Goal: Contribute content: Contribute content

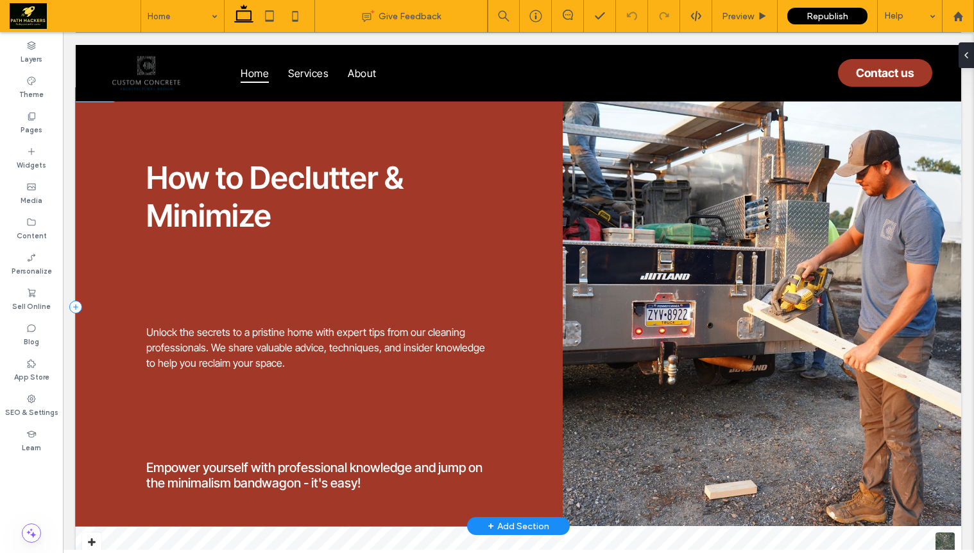
scroll to position [3888, 0]
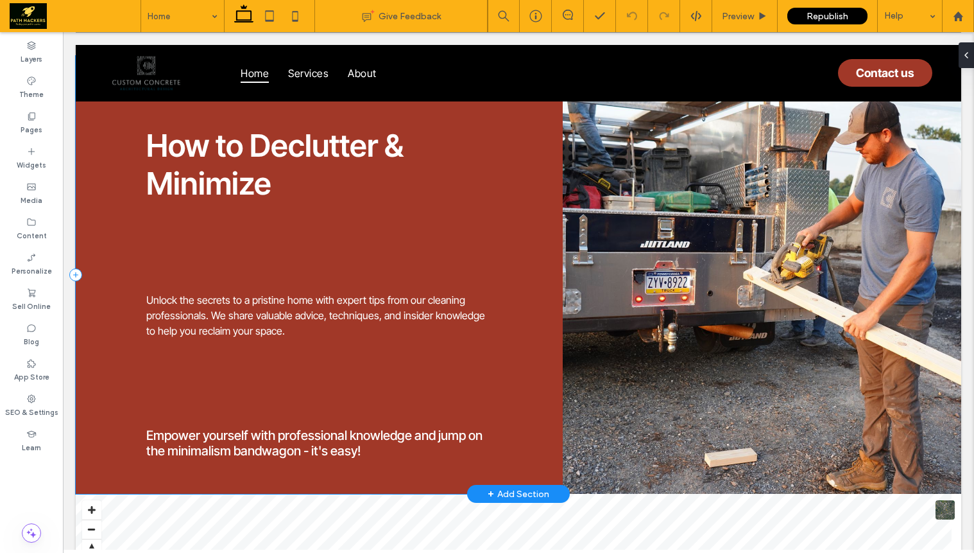
click at [507, 487] on div "+ Add Section" at bounding box center [519, 494] width 62 height 14
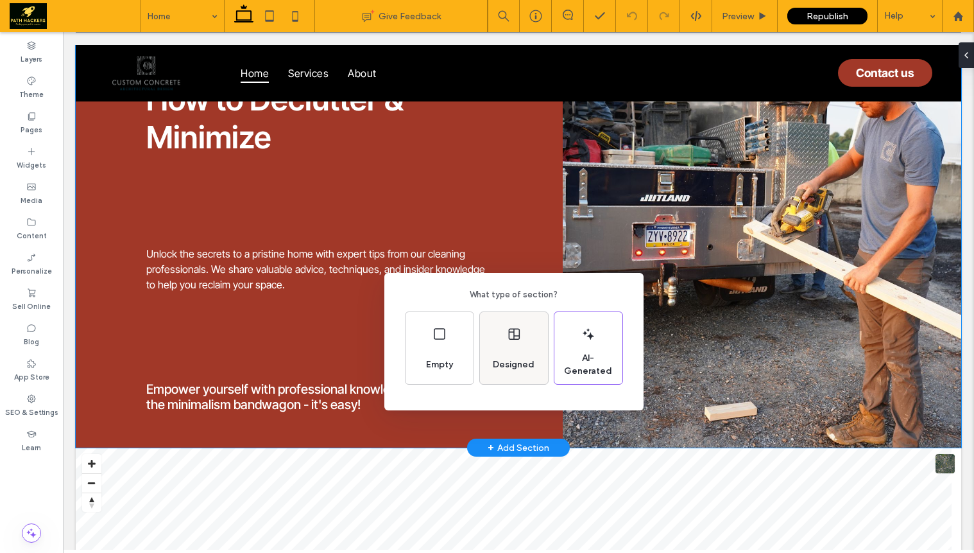
click at [505, 366] on span "Designed" at bounding box center [514, 364] width 52 height 13
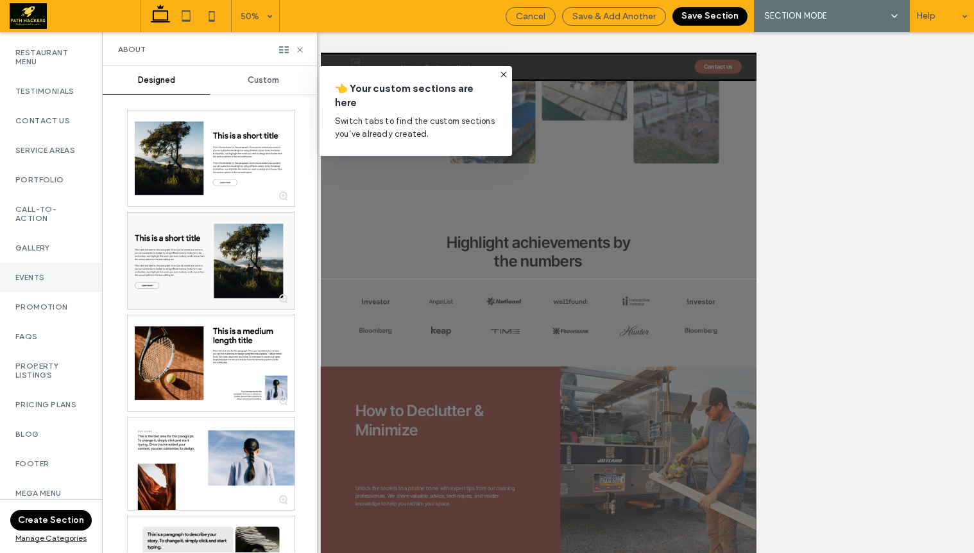
scroll to position [516, 0]
click at [52, 254] on div "Gallery" at bounding box center [51, 248] width 102 height 30
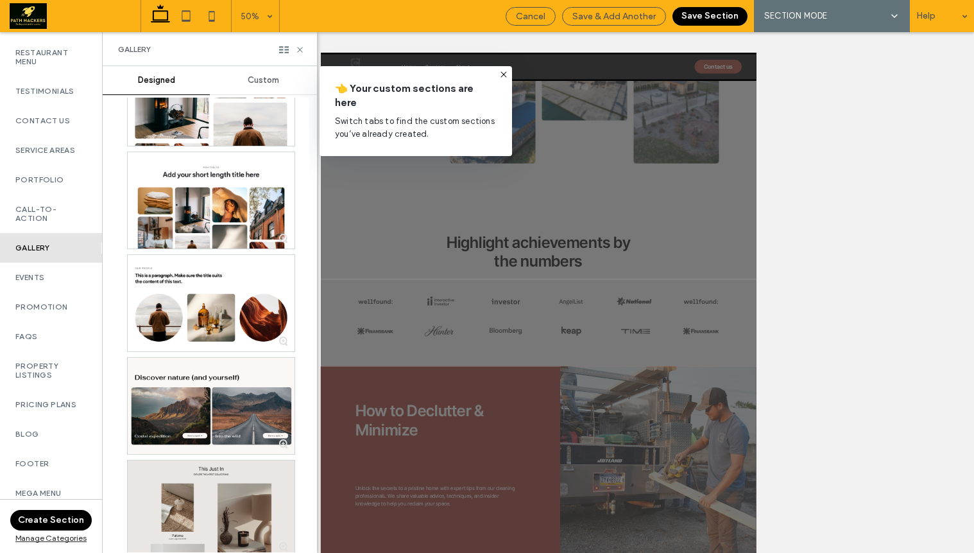
scroll to position [1205, 0]
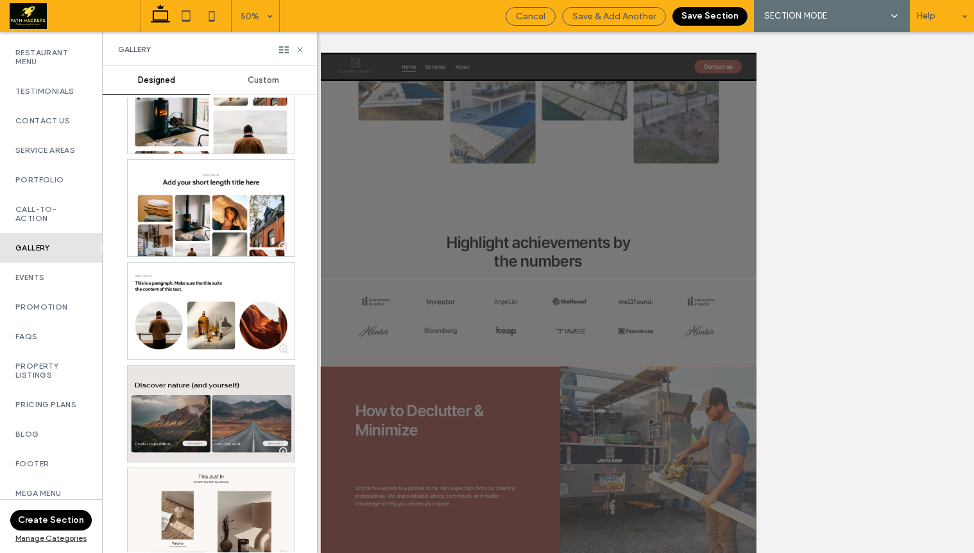
click at [215, 402] on div at bounding box center [211, 413] width 167 height 96
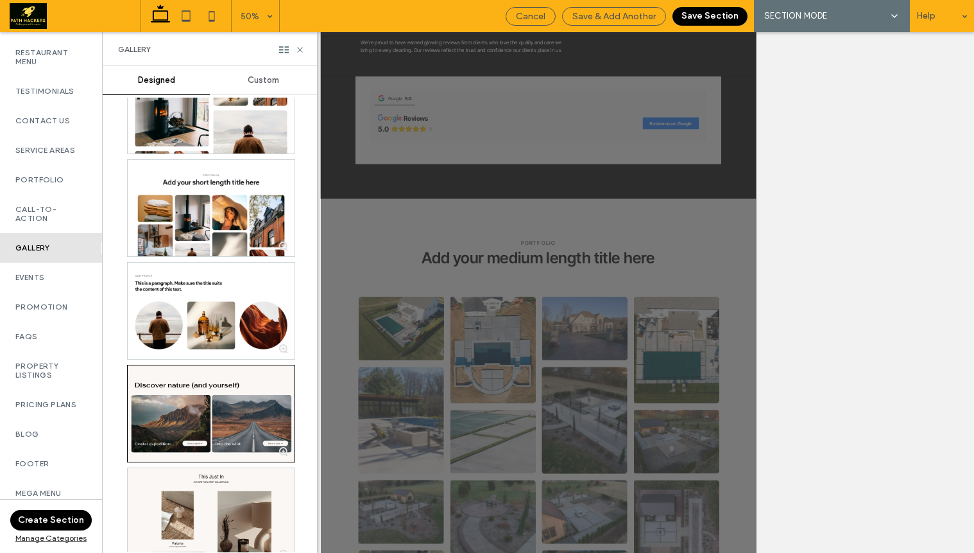
scroll to position [1432, 0]
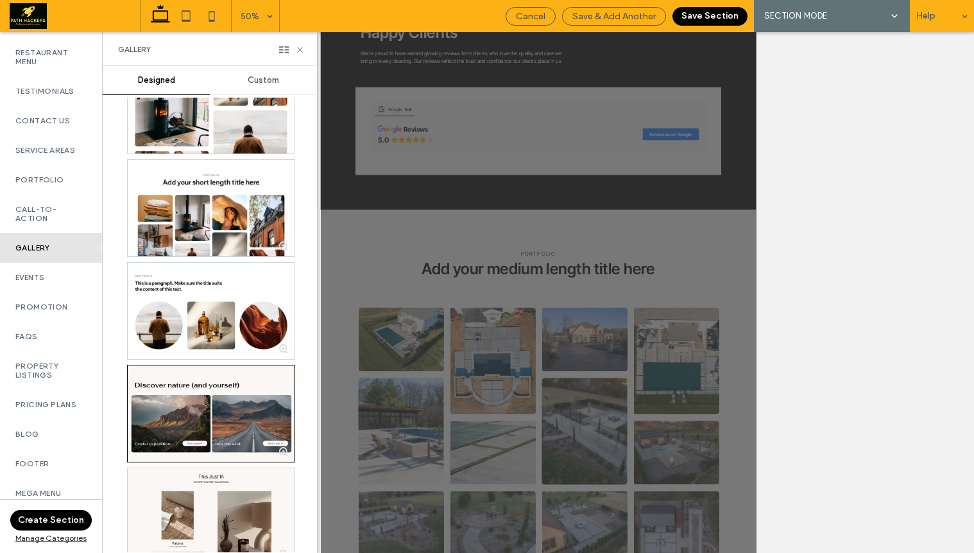
click at [696, 17] on button "Save Section" at bounding box center [710, 16] width 75 height 19
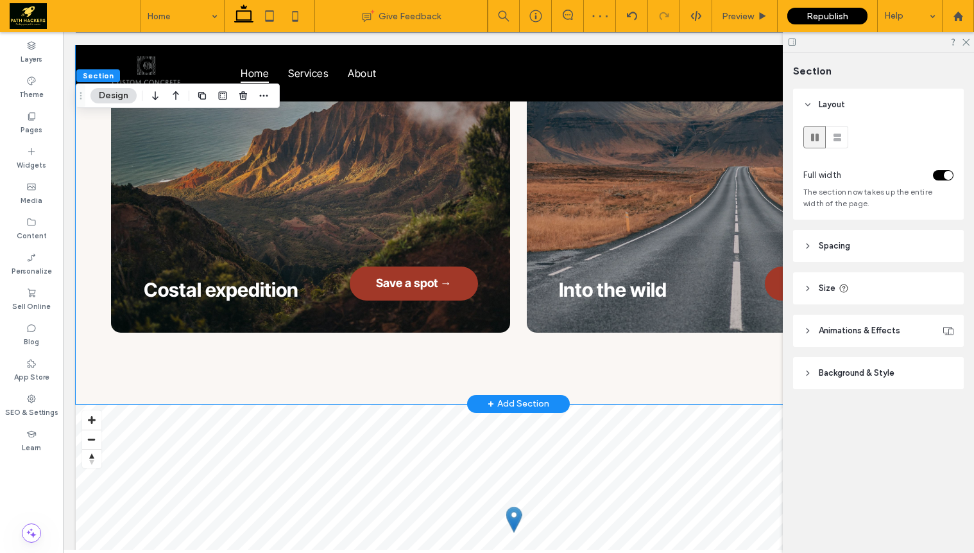
scroll to position [4537, 0]
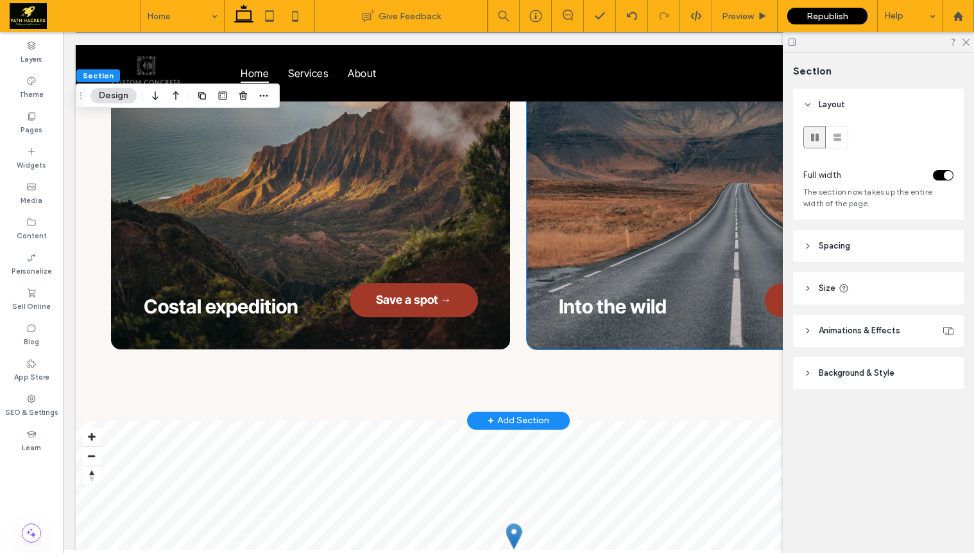
click at [695, 182] on div "Into the wild Save a spot →" at bounding box center [726, 194] width 399 height 311
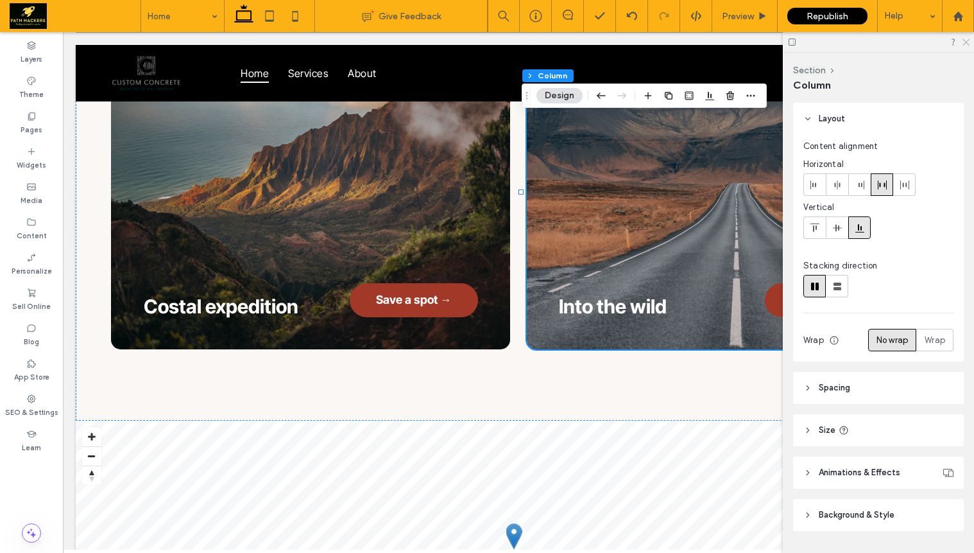
click at [967, 44] on icon at bounding box center [966, 41] width 8 height 8
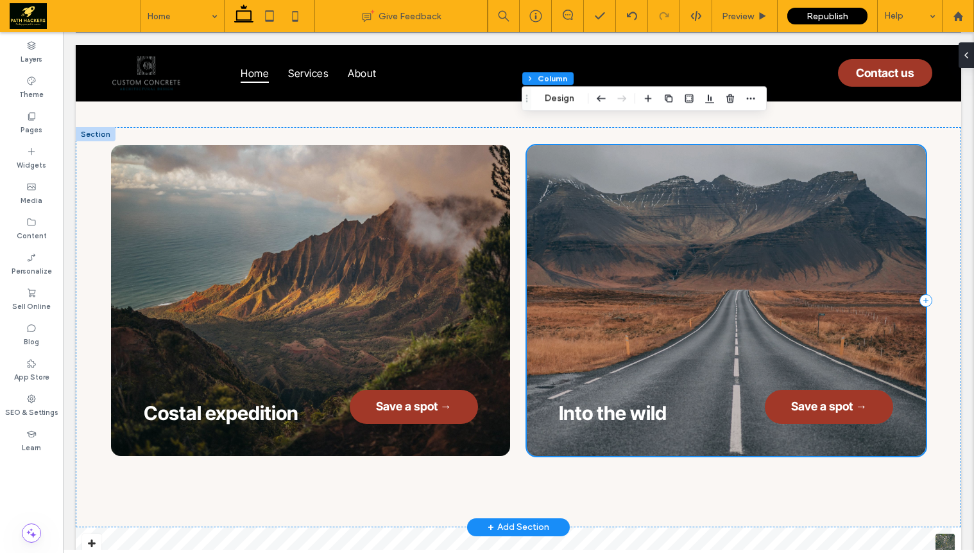
scroll to position [4421, 0]
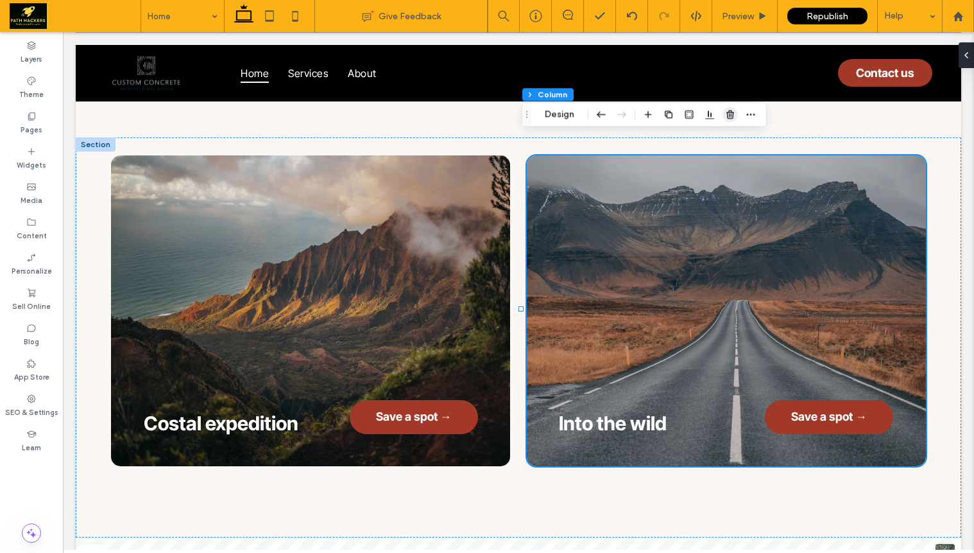
click at [727, 119] on icon "button" at bounding box center [730, 114] width 10 height 10
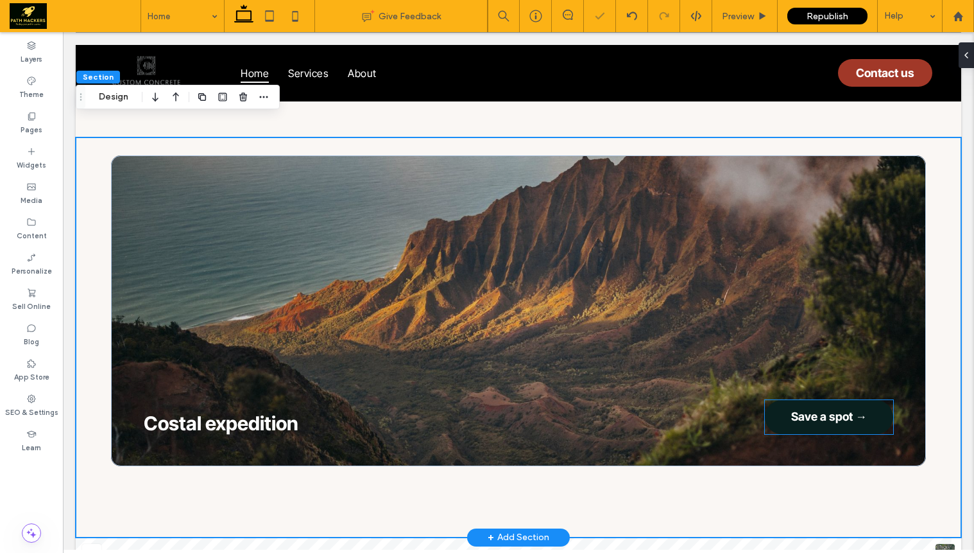
click at [809, 403] on span "Save a spot →" at bounding box center [829, 416] width 76 height 27
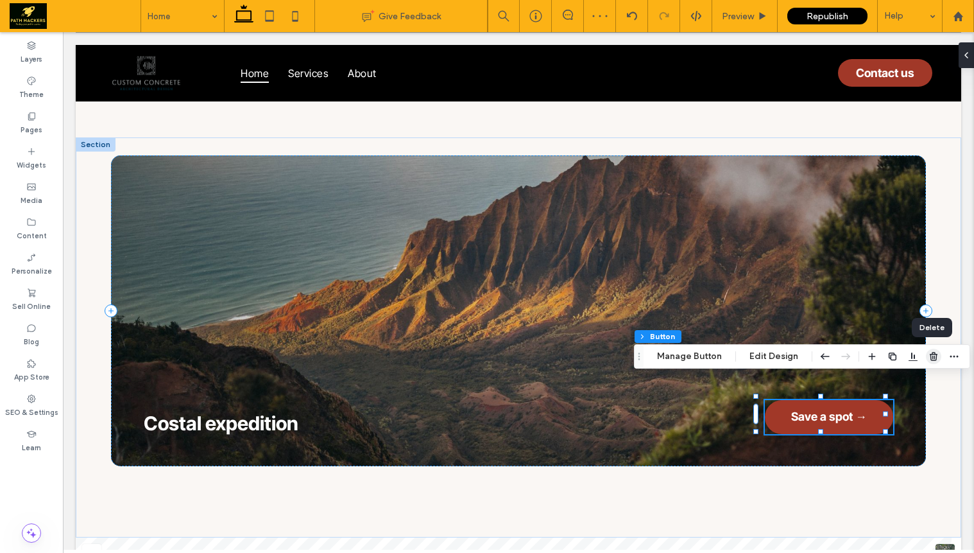
click at [926, 359] on span "button" at bounding box center [933, 356] width 15 height 15
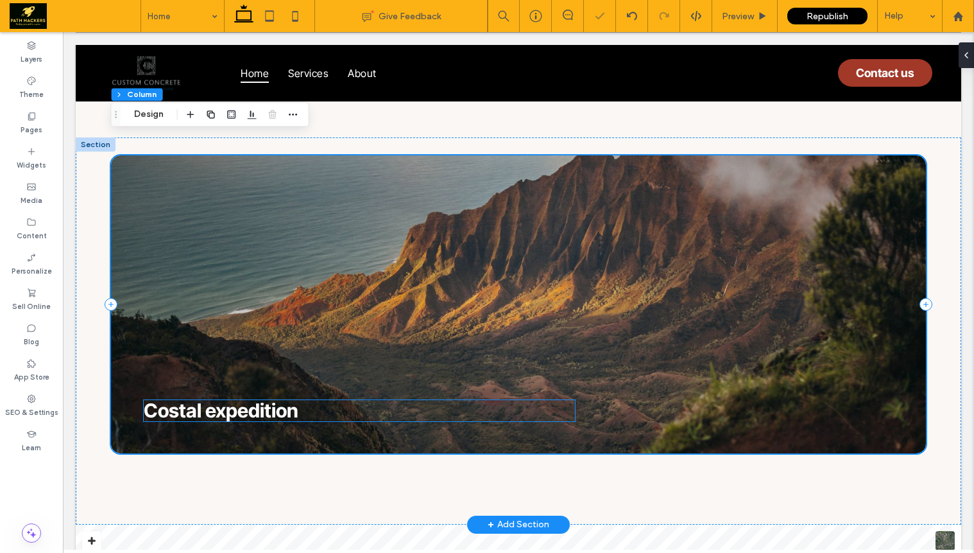
click at [284, 399] on span "Costal expedition" at bounding box center [221, 410] width 155 height 23
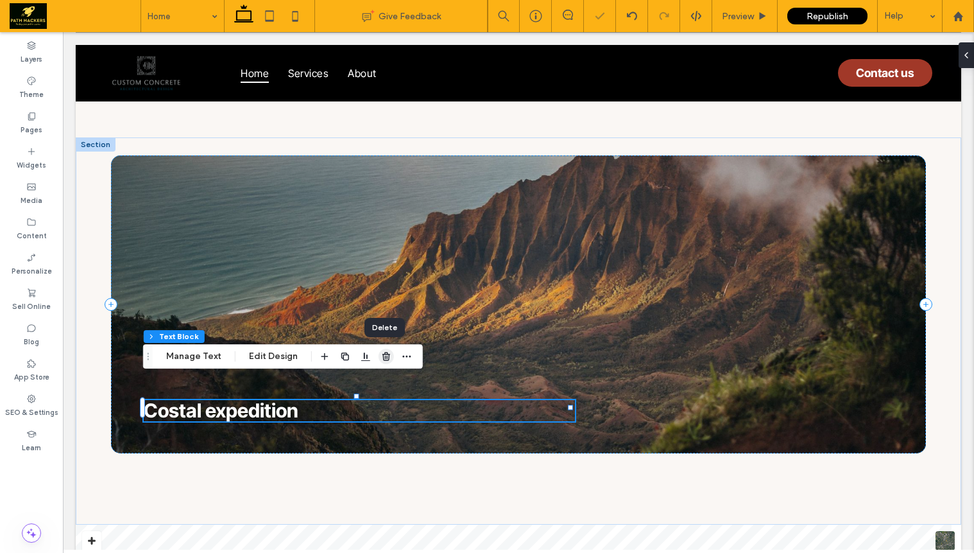
click at [388, 358] on icon "button" at bounding box center [386, 356] width 10 height 10
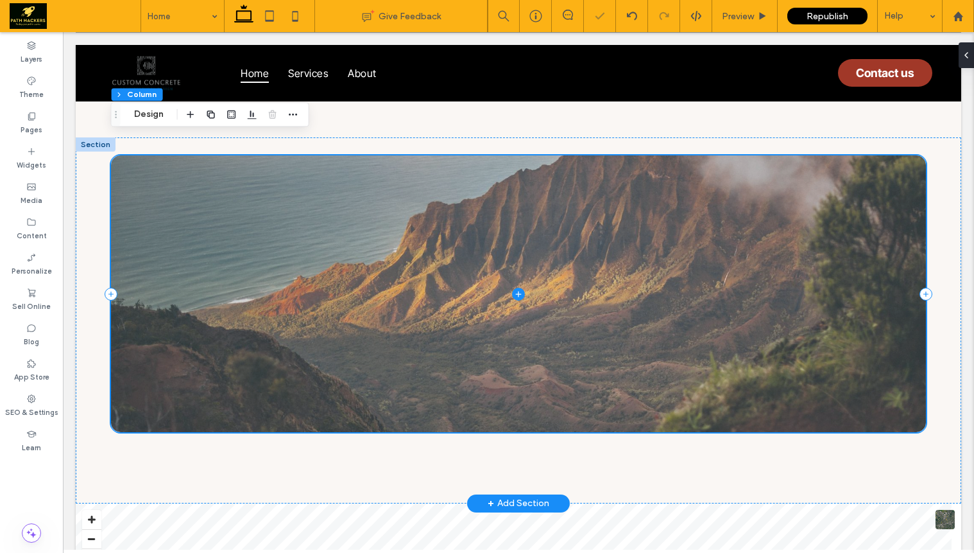
click at [350, 261] on span at bounding box center [518, 293] width 815 height 277
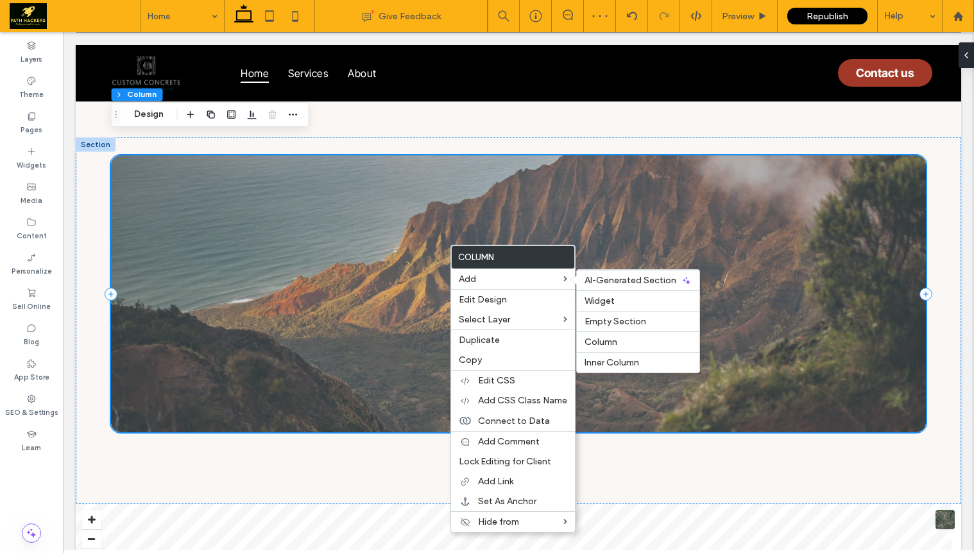
click at [316, 229] on span at bounding box center [518, 293] width 815 height 277
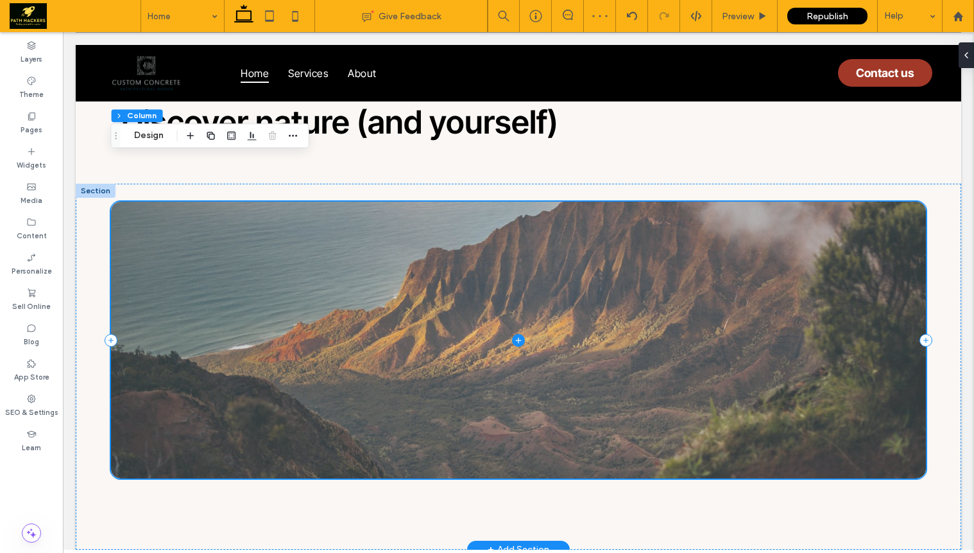
scroll to position [4363, 0]
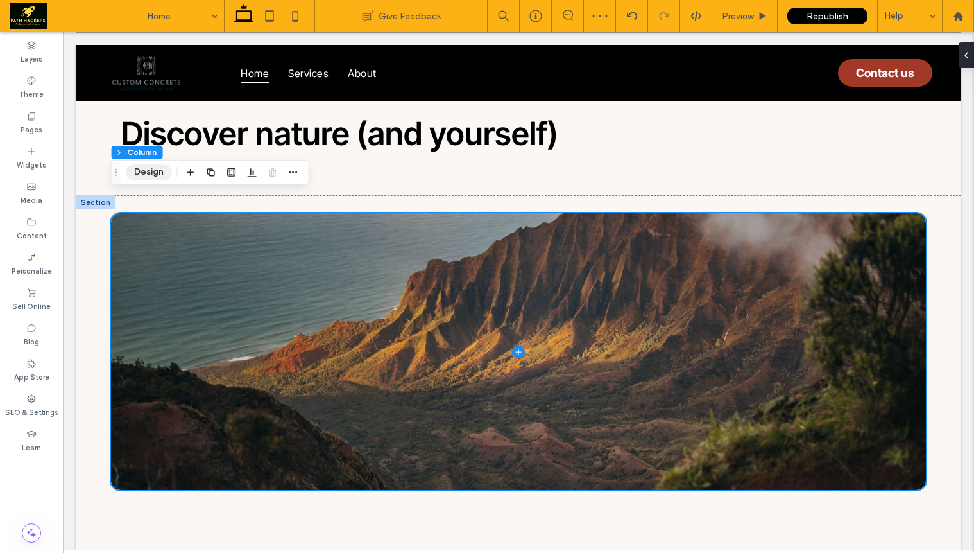
click at [153, 166] on button "Design" at bounding box center [149, 171] width 46 height 15
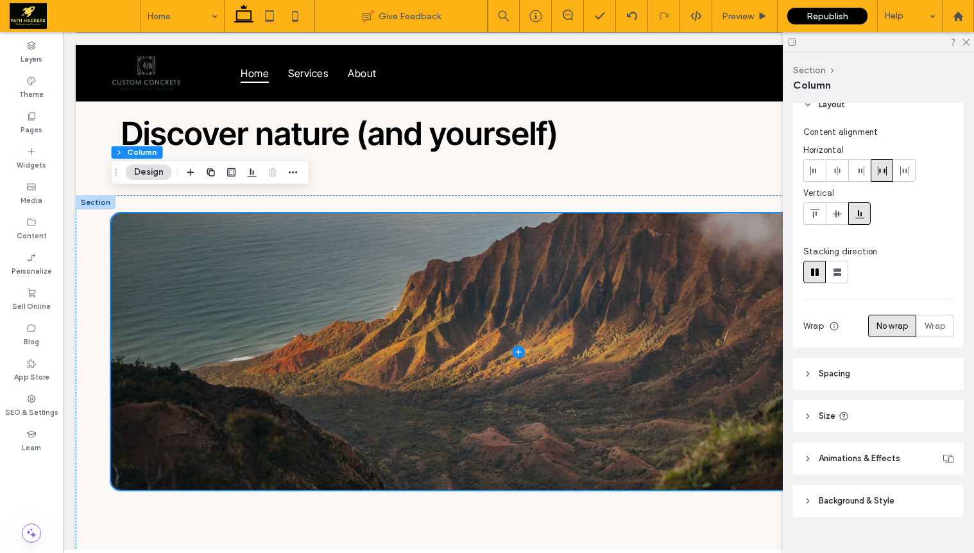
scroll to position [35, 0]
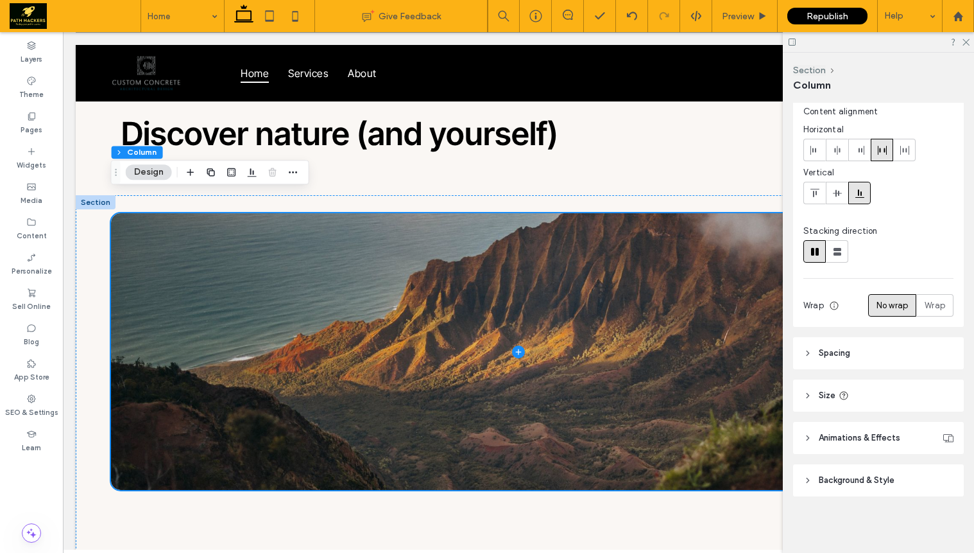
click at [856, 474] on span "Background & Style" at bounding box center [857, 480] width 76 height 13
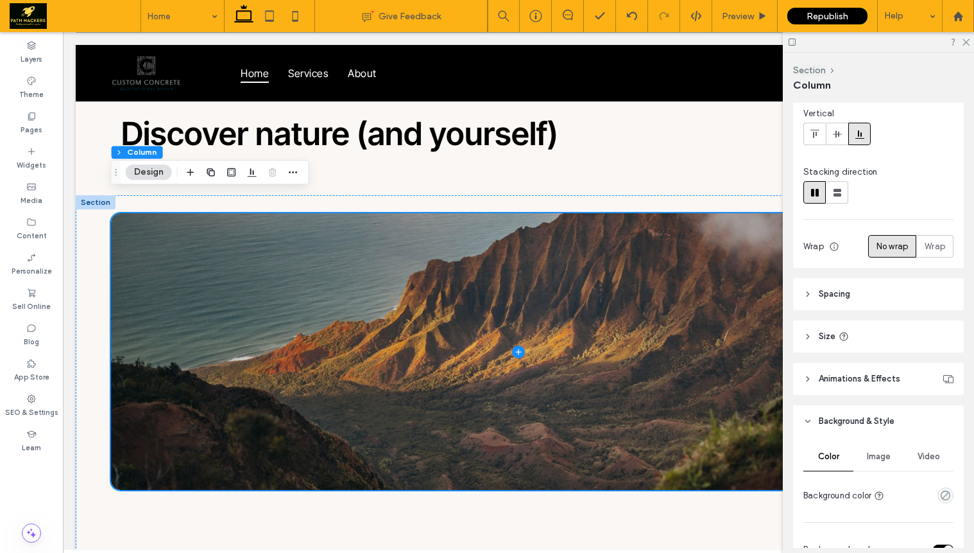
scroll to position [292, 0]
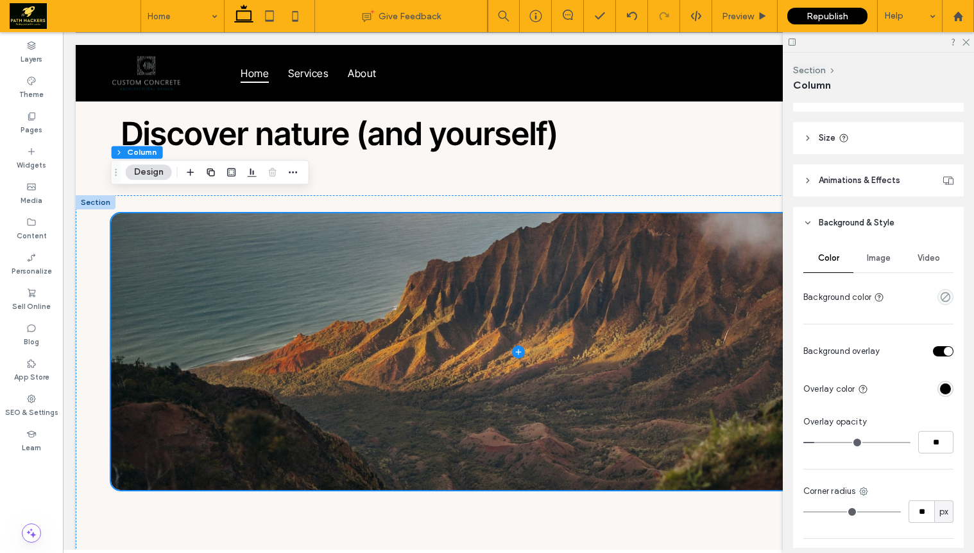
click at [888, 264] on div "Image" at bounding box center [879, 258] width 50 height 28
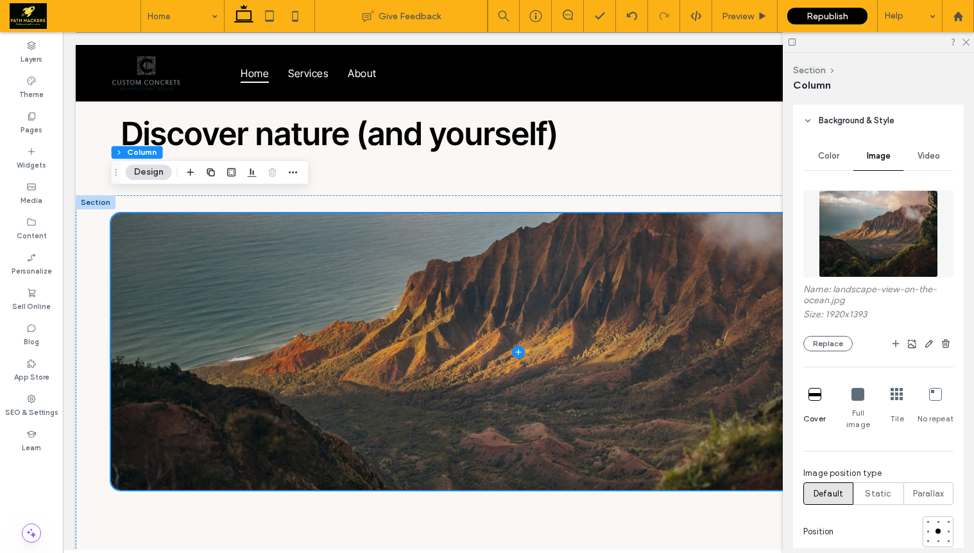
scroll to position [406, 0]
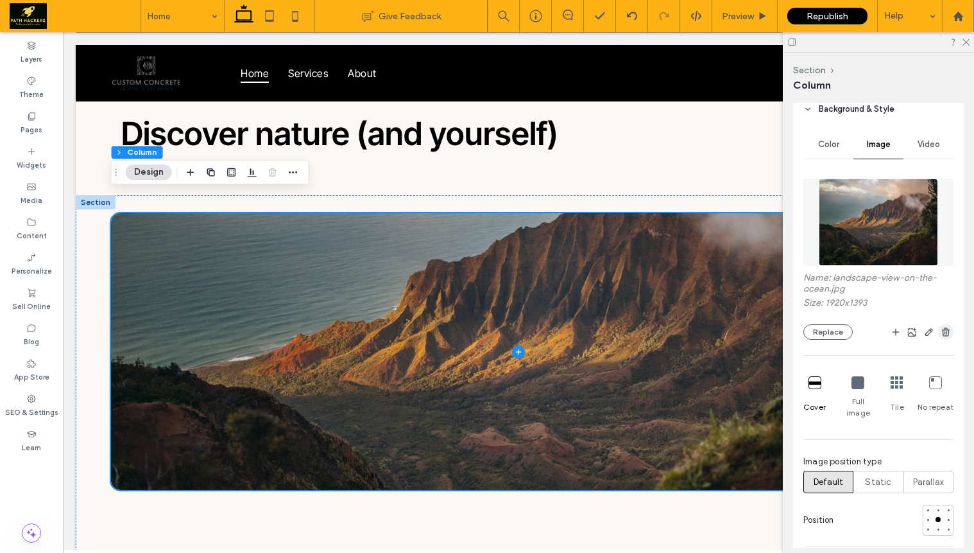
click at [941, 330] on icon "button" at bounding box center [946, 332] width 10 height 10
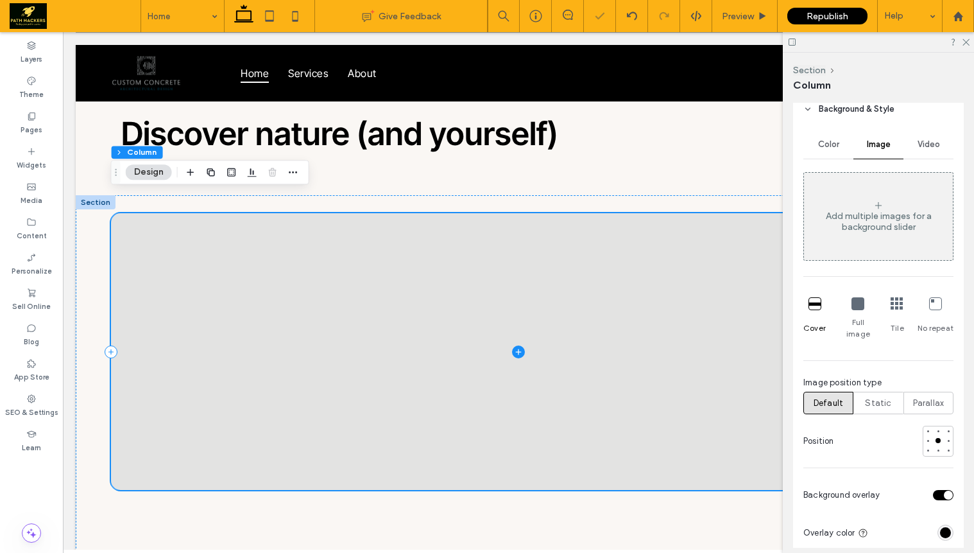
click at [512, 345] on icon at bounding box center [518, 351] width 13 height 13
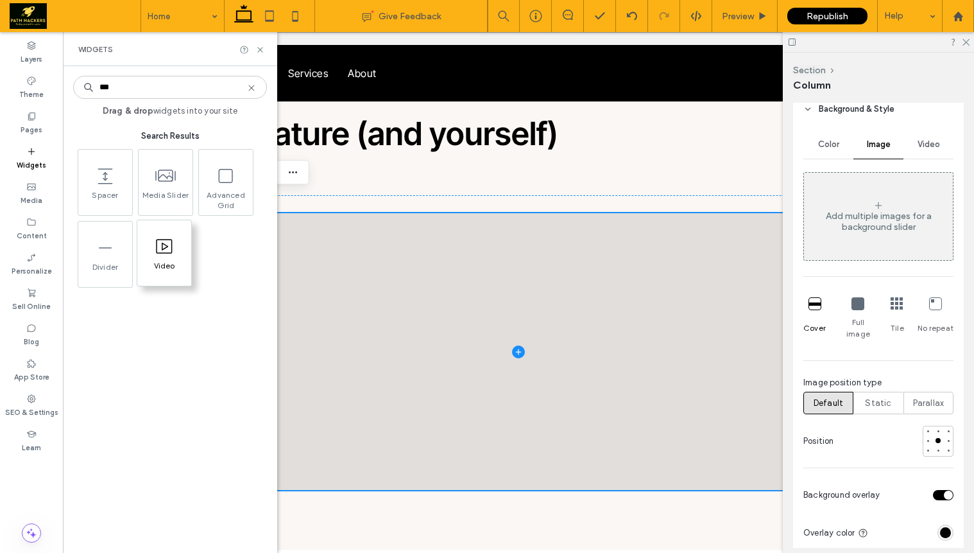
type input "***"
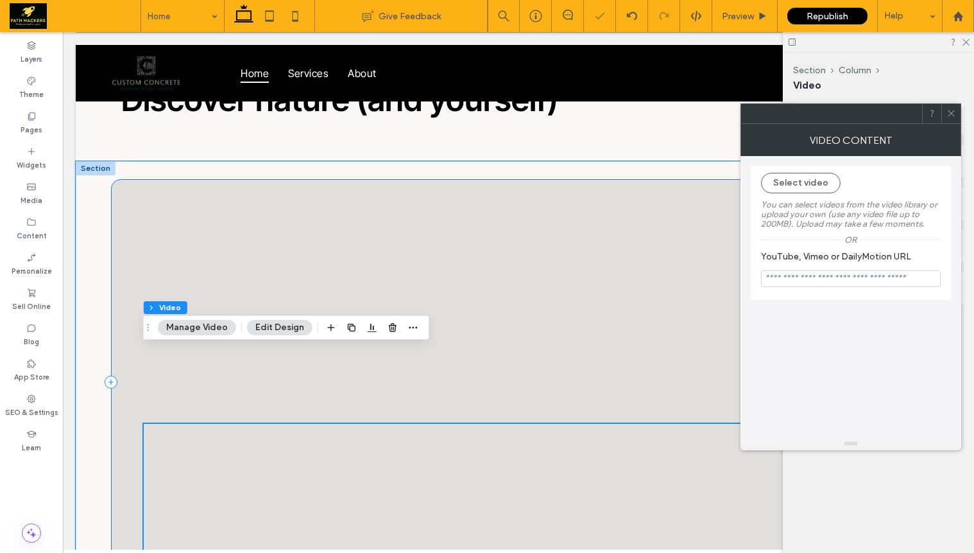
scroll to position [4451, 0]
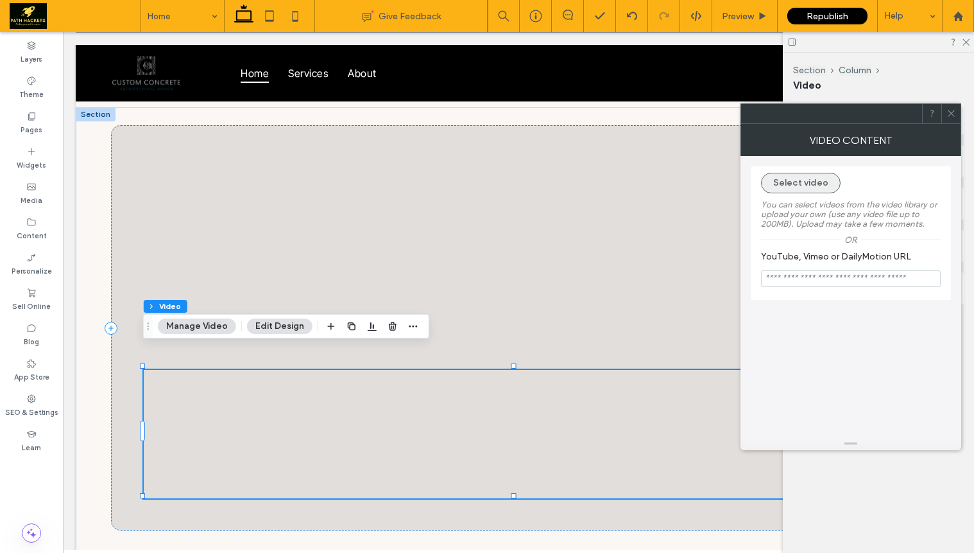
click at [803, 189] on button "Select video" at bounding box center [801, 183] width 80 height 21
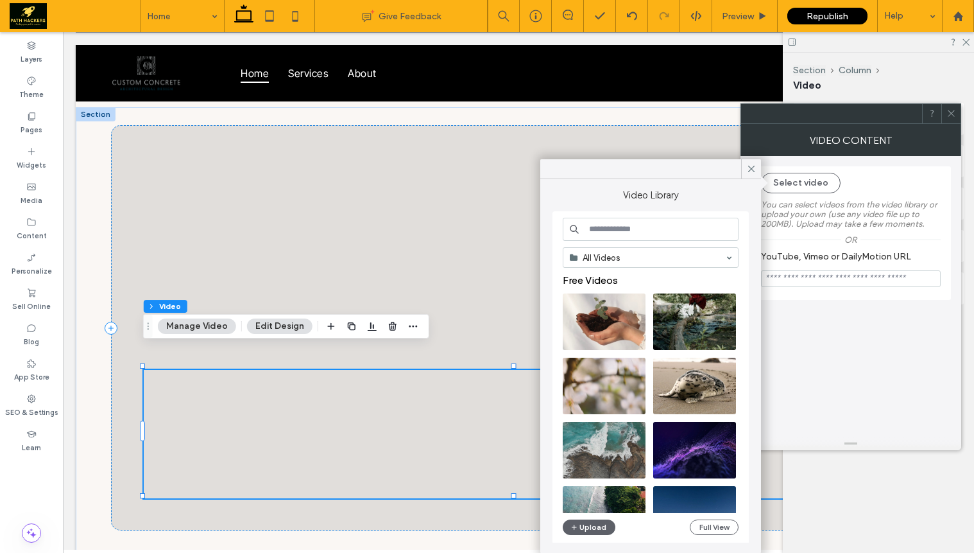
click at [821, 287] on input "YouTube, Vimeo or DailyMotion URL" at bounding box center [851, 278] width 180 height 17
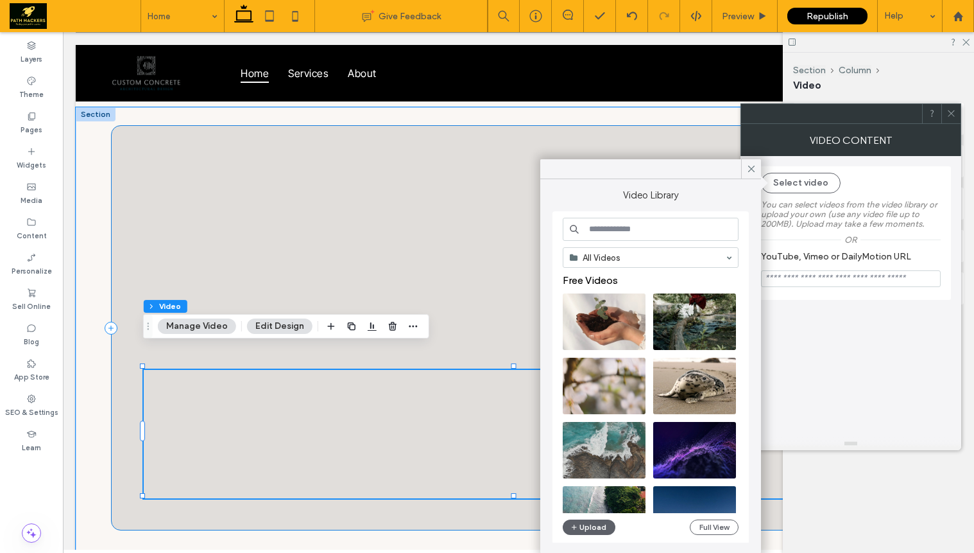
click at [436, 258] on div at bounding box center [518, 328] width 815 height 406
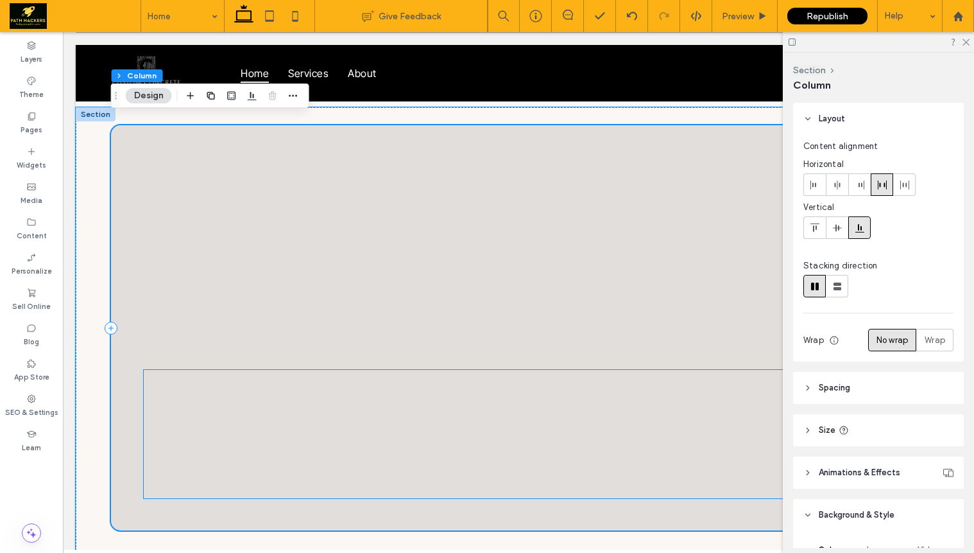
click at [516, 412] on div at bounding box center [519, 434] width 750 height 128
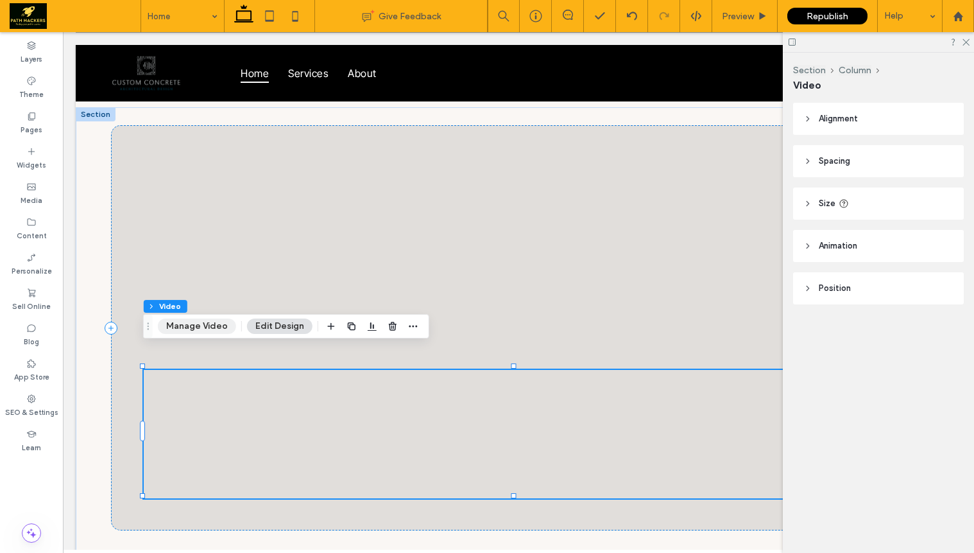
click at [207, 324] on button "Manage Video" at bounding box center [197, 325] width 78 height 15
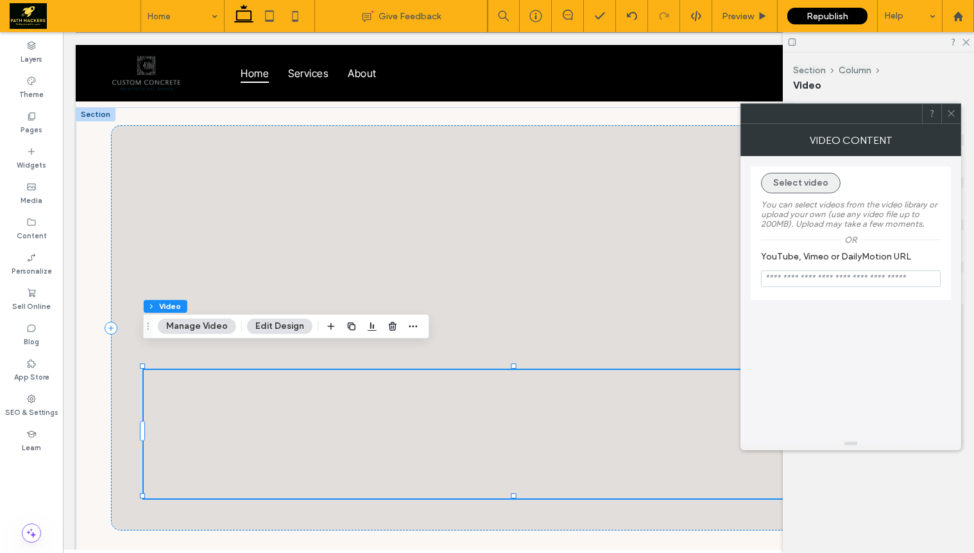
click at [822, 192] on button "Select video" at bounding box center [801, 183] width 80 height 21
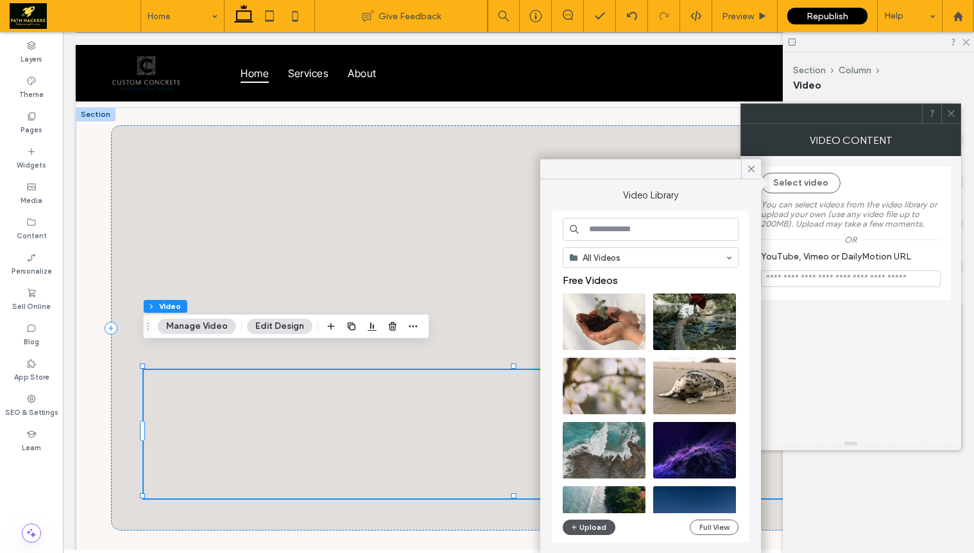
click at [596, 525] on button "Upload" at bounding box center [589, 526] width 53 height 15
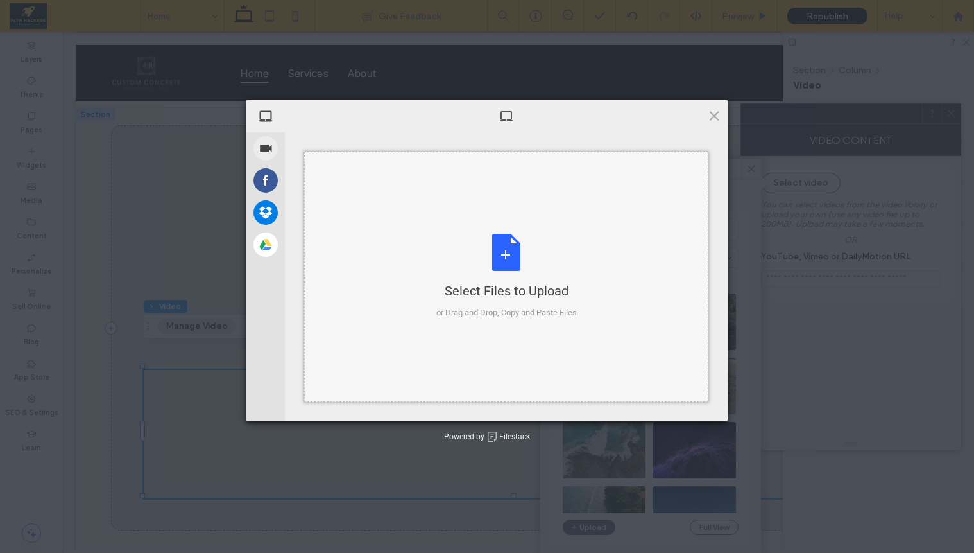
click at [483, 260] on div "Select Files to Upload or Drag and Drop, Copy and Paste Files" at bounding box center [506, 276] width 141 height 85
type input "**********"
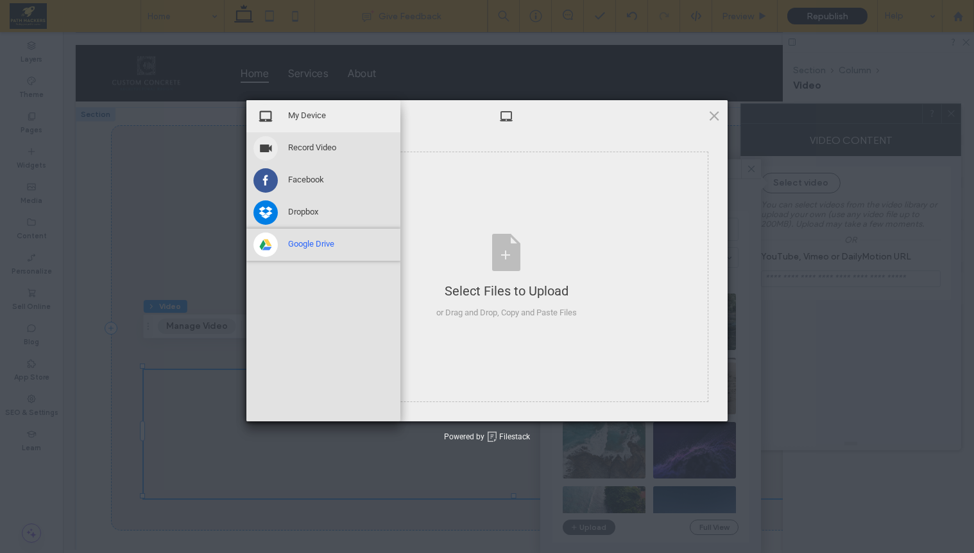
click at [295, 241] on span "Google Drive" at bounding box center [311, 244] width 46 height 12
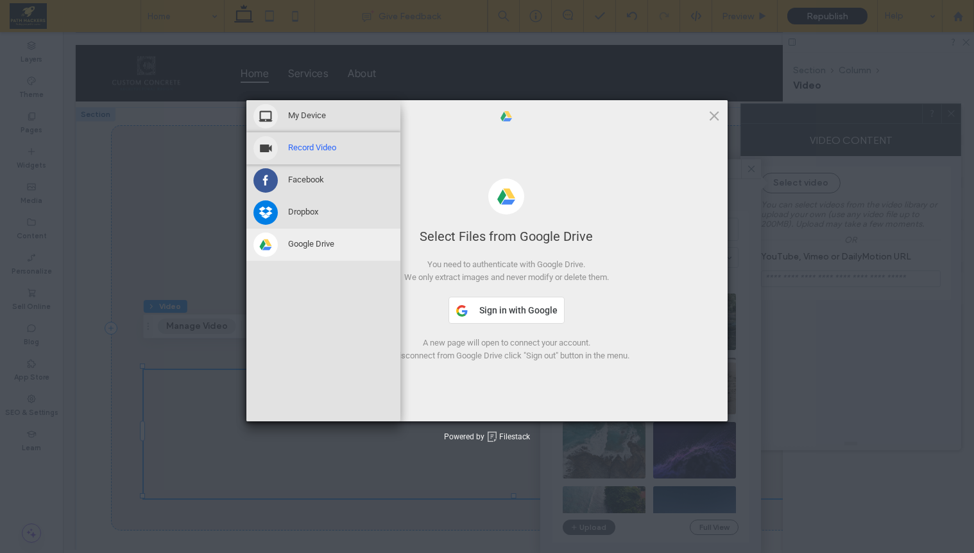
click at [311, 158] on div "Record Video" at bounding box center [323, 148] width 154 height 32
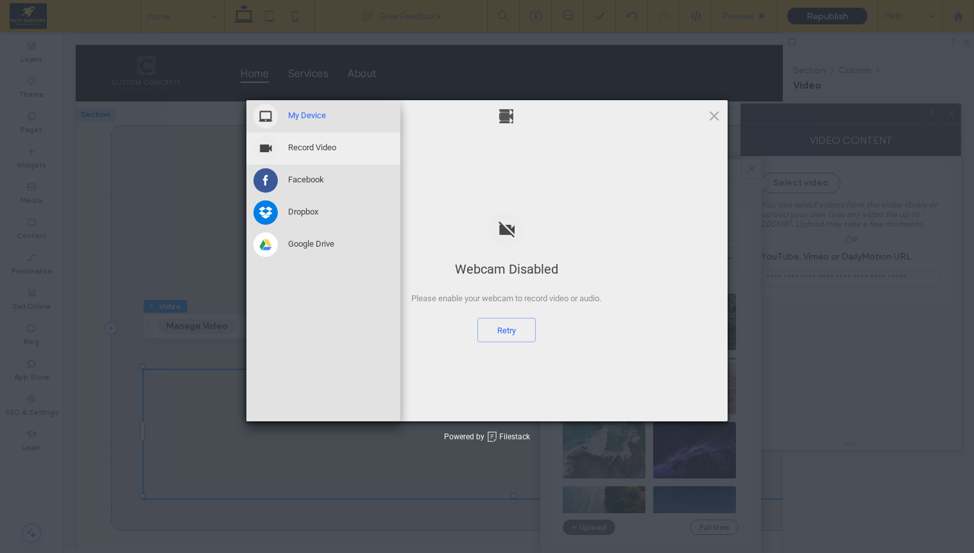
click at [277, 121] on span at bounding box center [266, 116] width 24 height 24
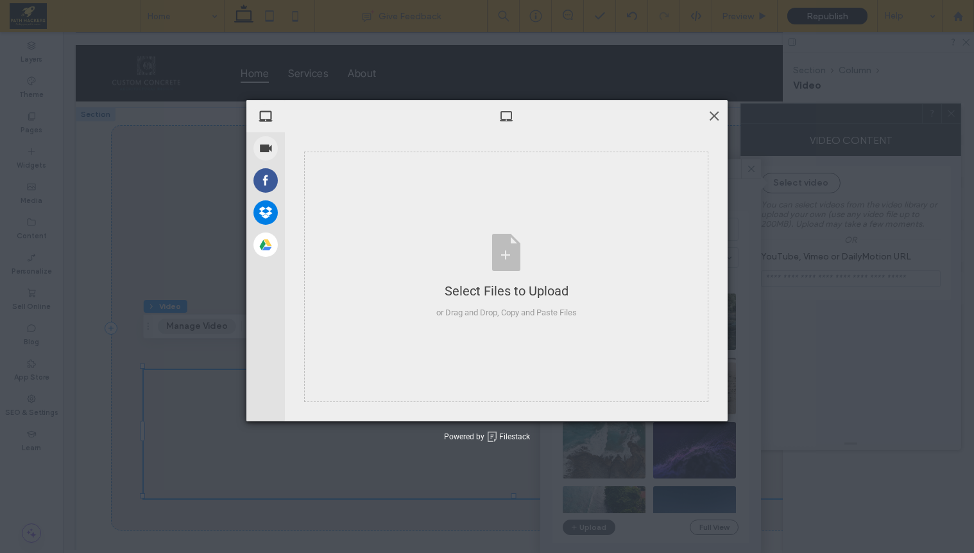
drag, startPoint x: 712, startPoint y: 116, endPoint x: 650, endPoint y: 84, distance: 70.3
click at [712, 116] on span at bounding box center [714, 115] width 14 height 14
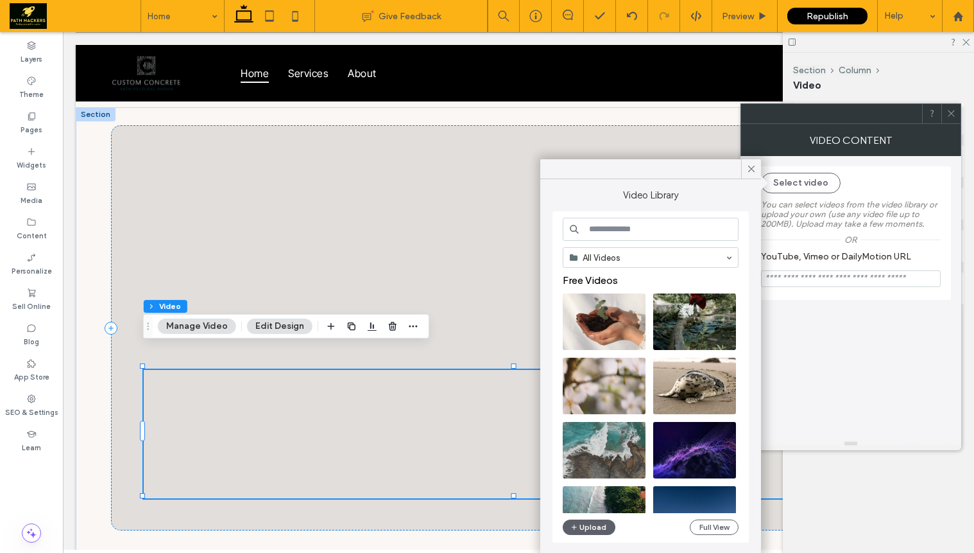
click at [947, 114] on icon at bounding box center [952, 113] width 10 height 10
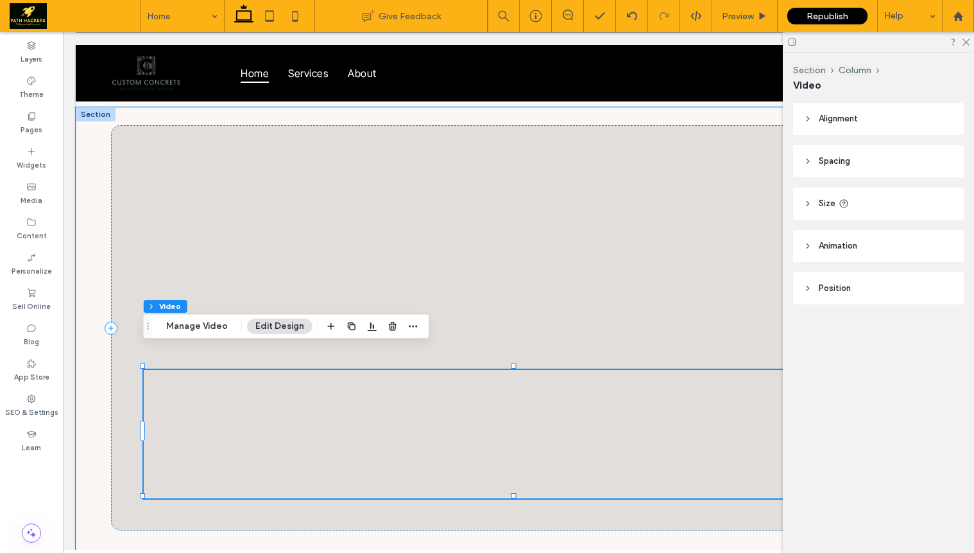
click at [399, 378] on div at bounding box center [519, 434] width 750 height 128
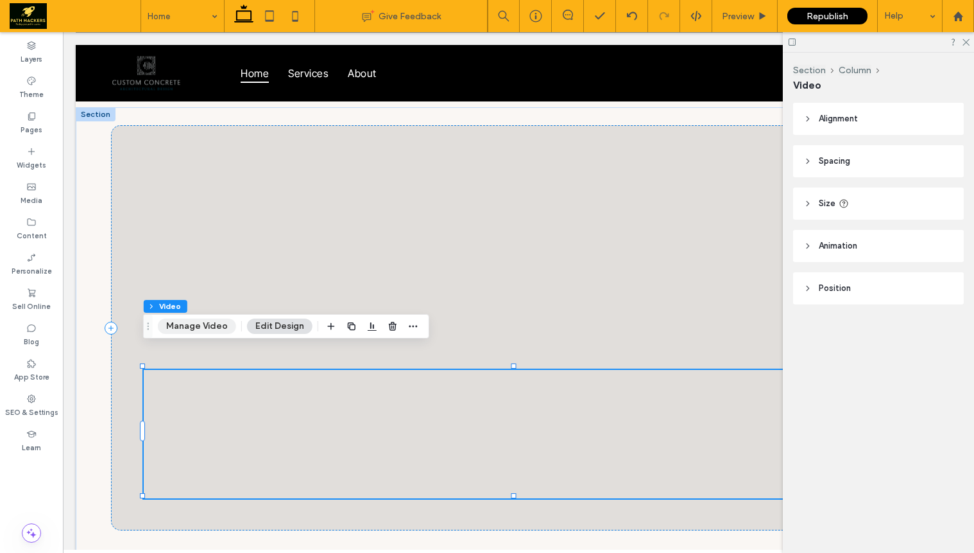
click at [210, 326] on button "Manage Video" at bounding box center [197, 325] width 78 height 15
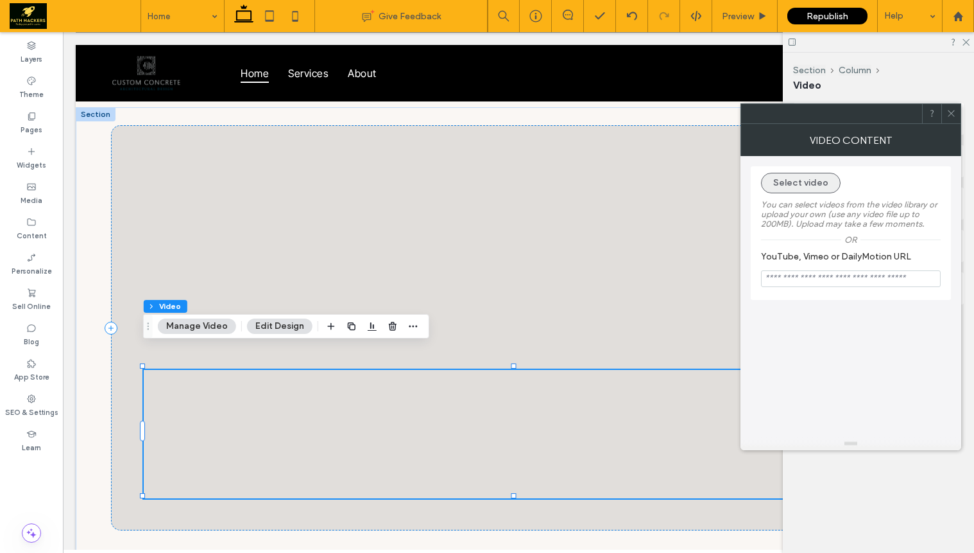
click at [813, 190] on button "Select video" at bounding box center [801, 183] width 80 height 21
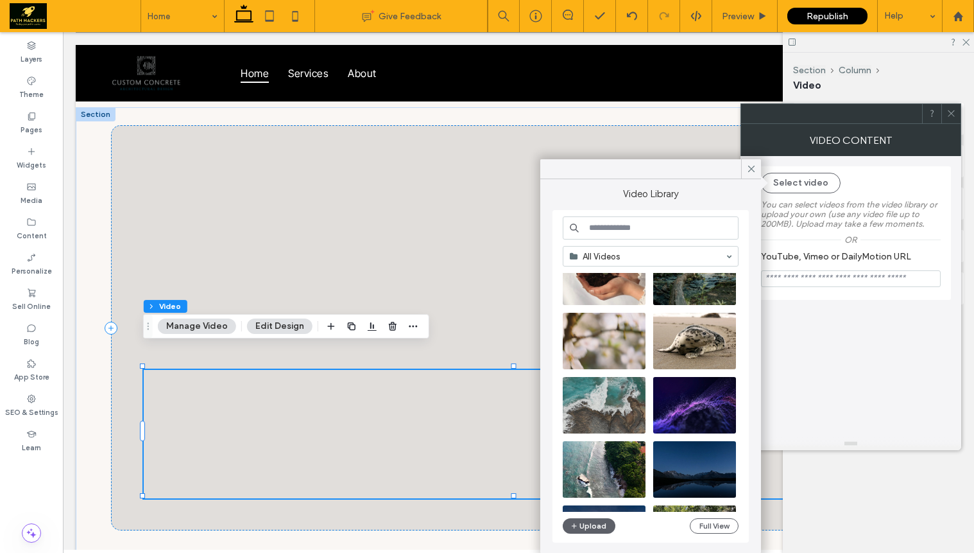
scroll to position [0, 0]
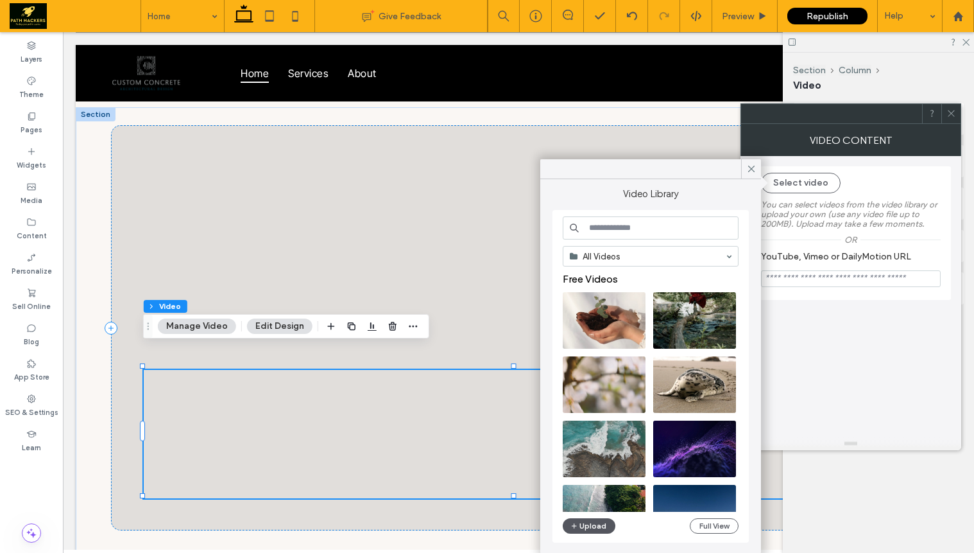
click at [601, 526] on button "Upload" at bounding box center [589, 525] width 53 height 15
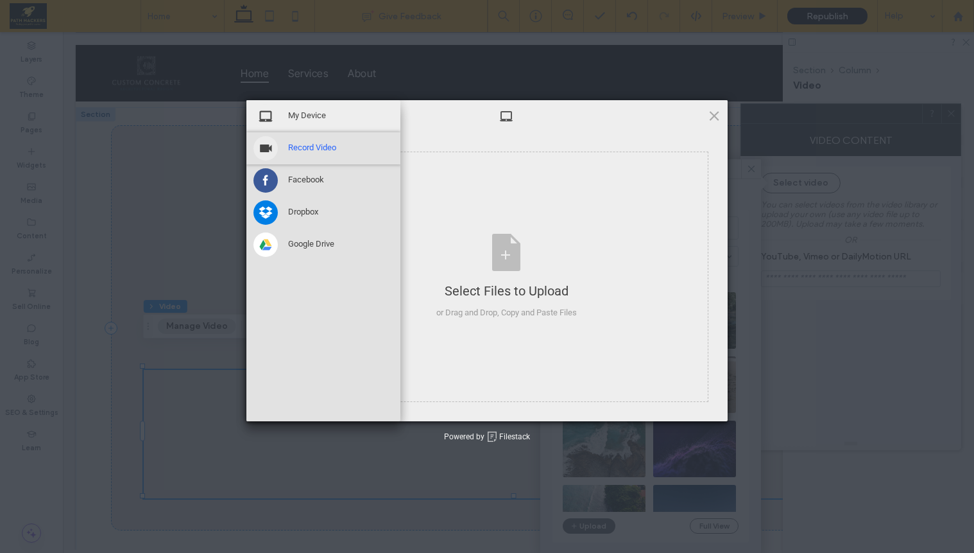
click at [320, 149] on span "Record Video" at bounding box center [312, 148] width 48 height 12
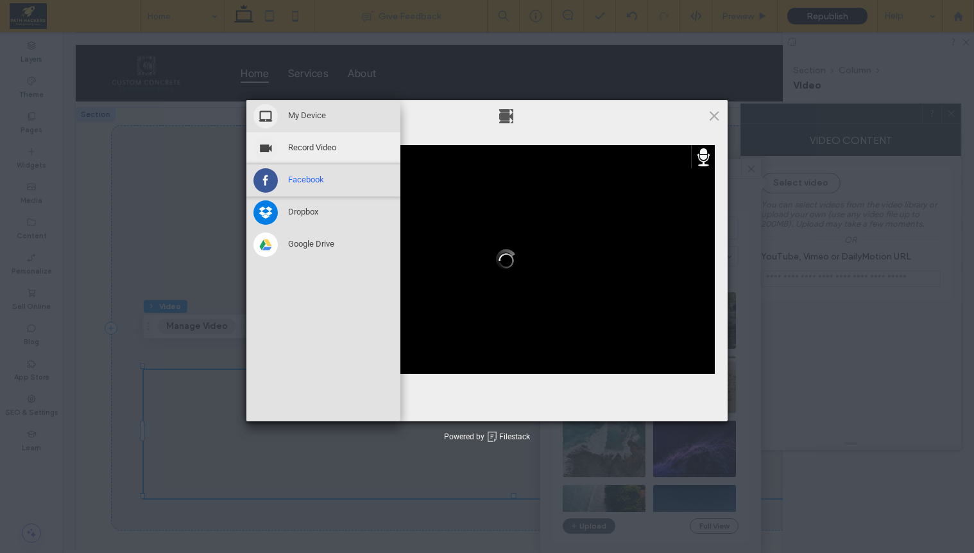
click at [327, 177] on div "Facebook" at bounding box center [323, 180] width 154 height 32
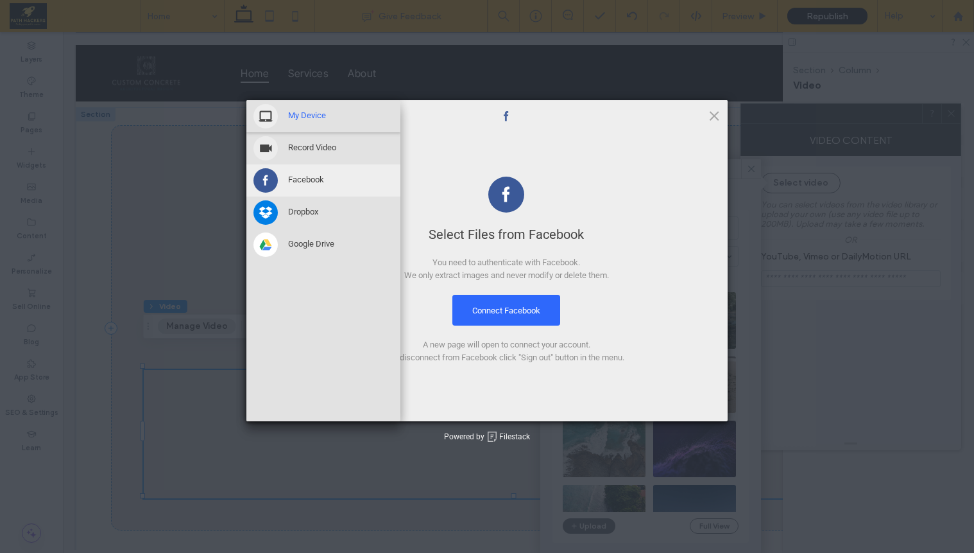
click at [273, 123] on span at bounding box center [266, 116] width 24 height 24
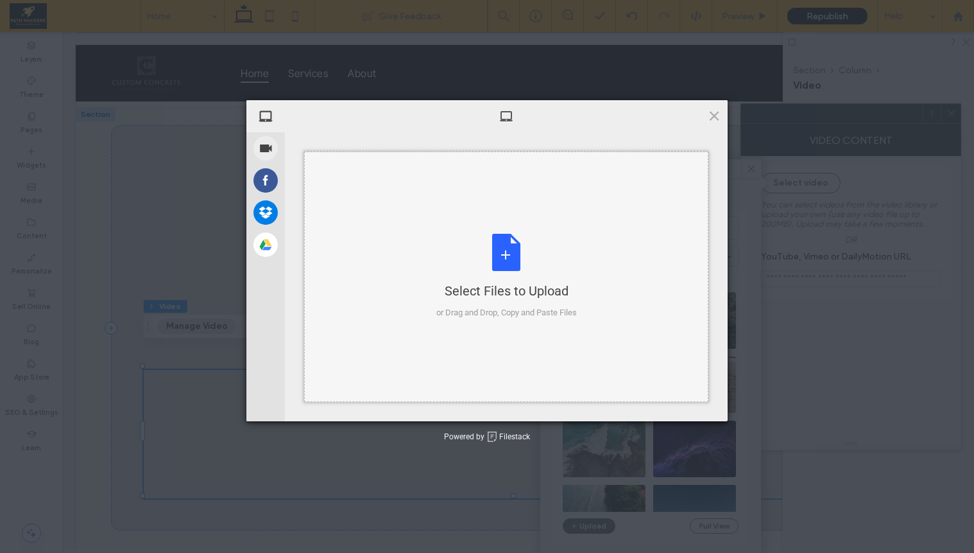
click at [501, 268] on div "Select Files to Upload or Drag and Drop, Copy and Paste Files" at bounding box center [506, 276] width 141 height 85
type input "**********"
click at [717, 116] on span at bounding box center [714, 115] width 14 height 14
